Goal: Find specific page/section: Find specific page/section

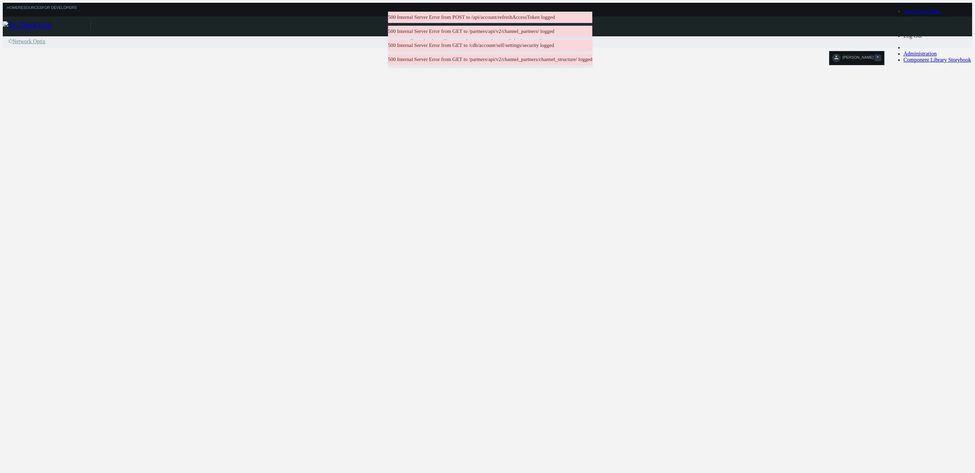
click at [879, 56] on icon at bounding box center [878, 57] width 2 height 2
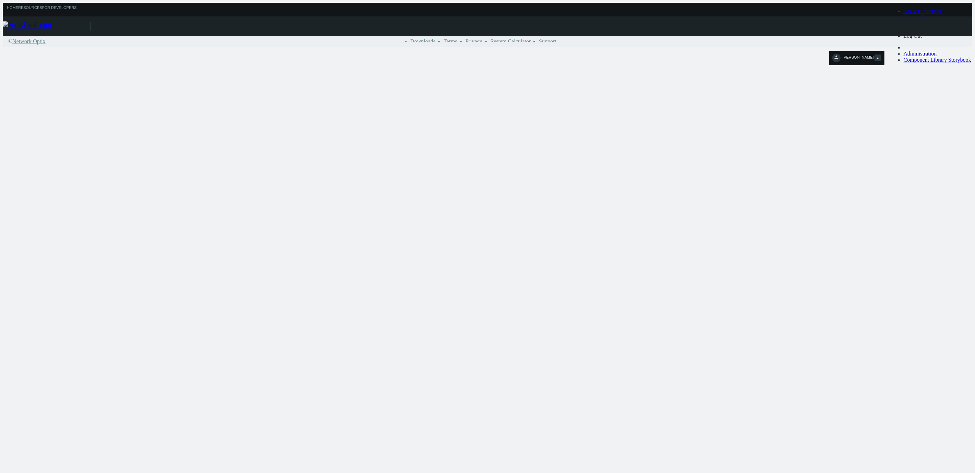
click at [923, 39] on link "Log Out" at bounding box center [913, 36] width 19 height 6
click at [874, 55] on span "[PERSON_NAME]" at bounding box center [858, 59] width 31 height 8
click at [923, 39] on link "Log Out" at bounding box center [913, 36] width 19 height 6
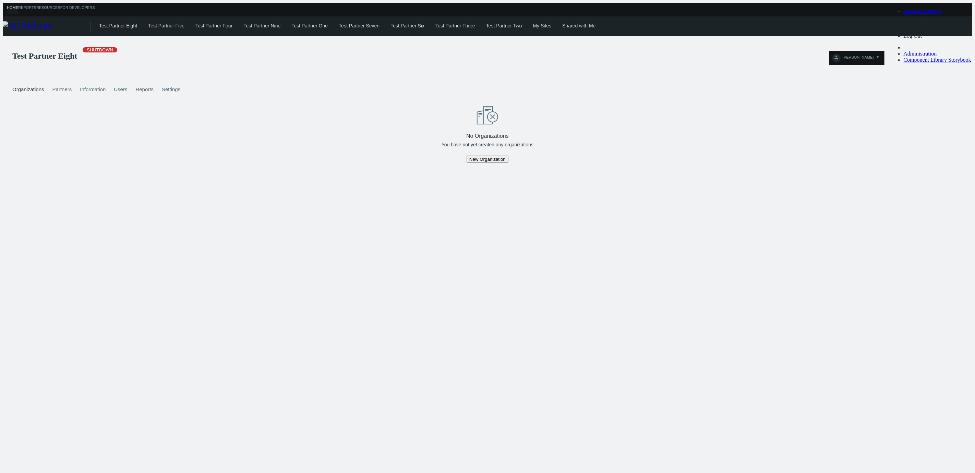
click at [365, 23] on link "Test Partner Seven" at bounding box center [359, 25] width 41 height 5
